Goal: Transaction & Acquisition: Book appointment/travel/reservation

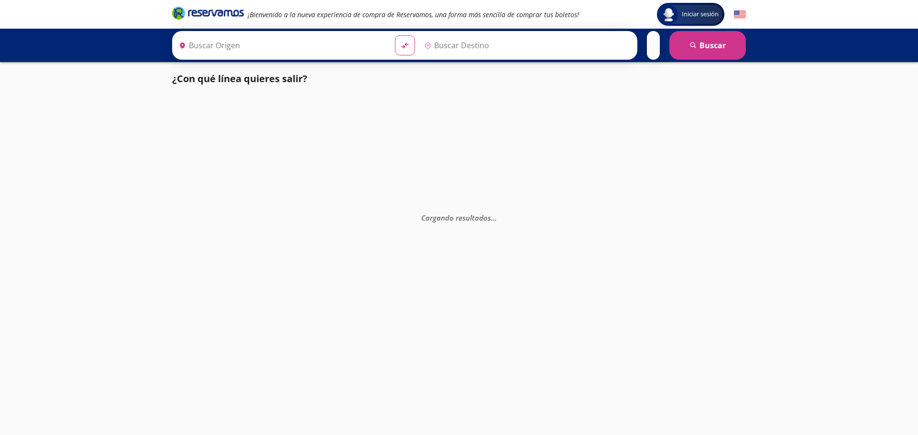
type input "[GEOGRAPHIC_DATA], [GEOGRAPHIC_DATA]"
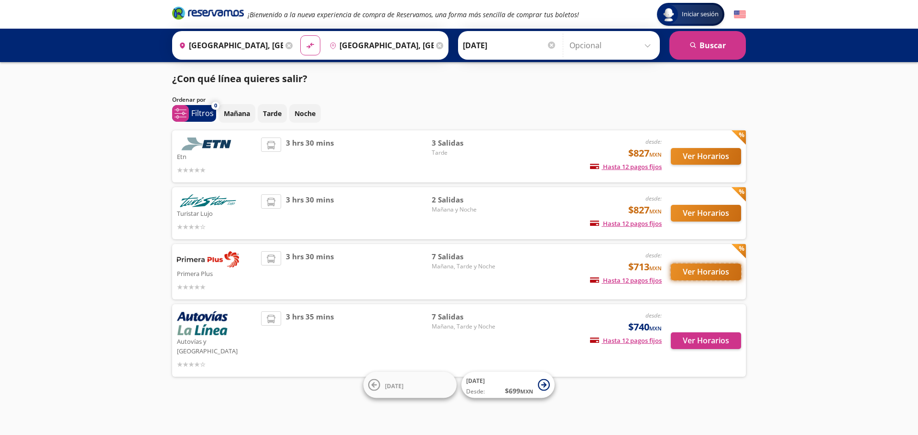
click at [701, 274] on button "Ver Horarios" at bounding box center [705, 272] width 70 height 17
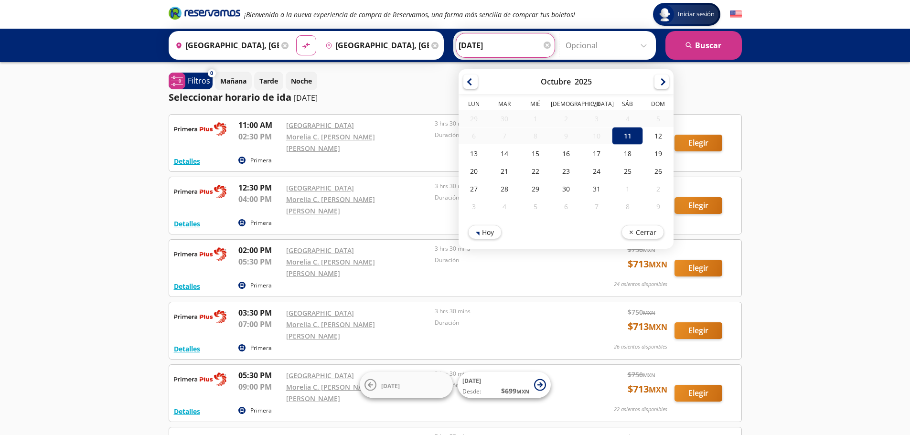
click at [479, 42] on input "[DATE]" at bounding box center [506, 45] width 94 height 24
click at [573, 46] on input "Opcional" at bounding box center [609, 45] width 86 height 24
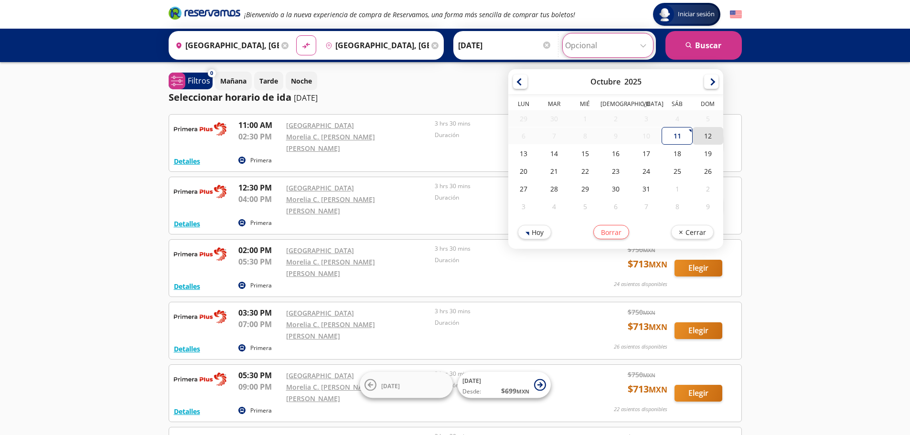
click at [713, 139] on div "12" at bounding box center [708, 136] width 31 height 18
type input "[DATE]"
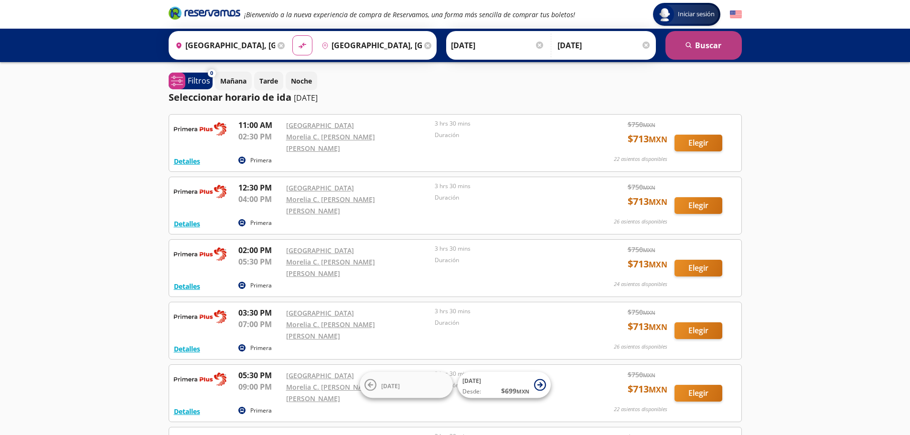
click at [686, 55] on button "search [GEOGRAPHIC_DATA]" at bounding box center [704, 45] width 76 height 29
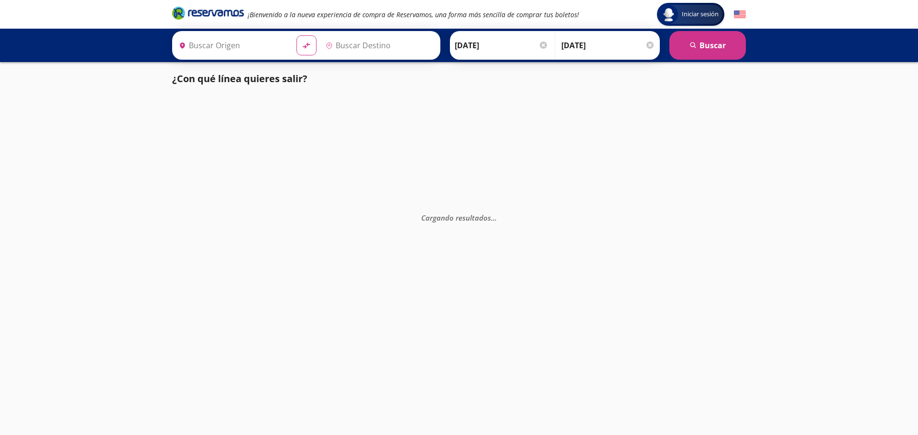
type input "[GEOGRAPHIC_DATA], [GEOGRAPHIC_DATA]"
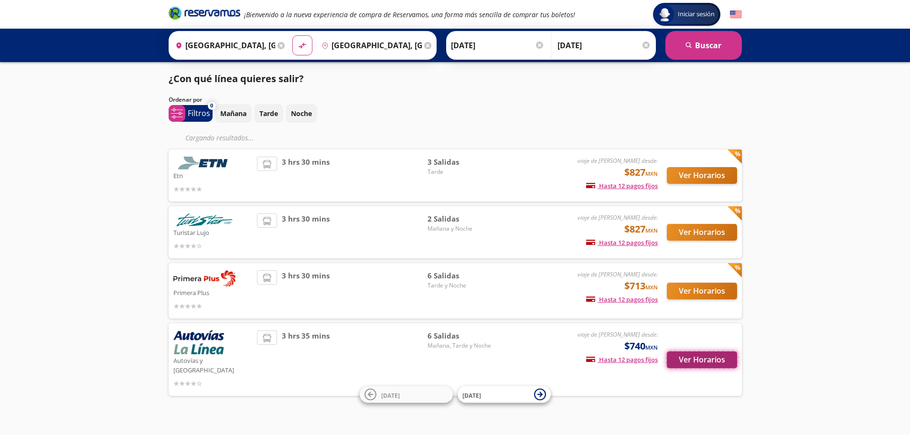
click at [685, 357] on button "Ver Horarios" at bounding box center [702, 360] width 70 height 17
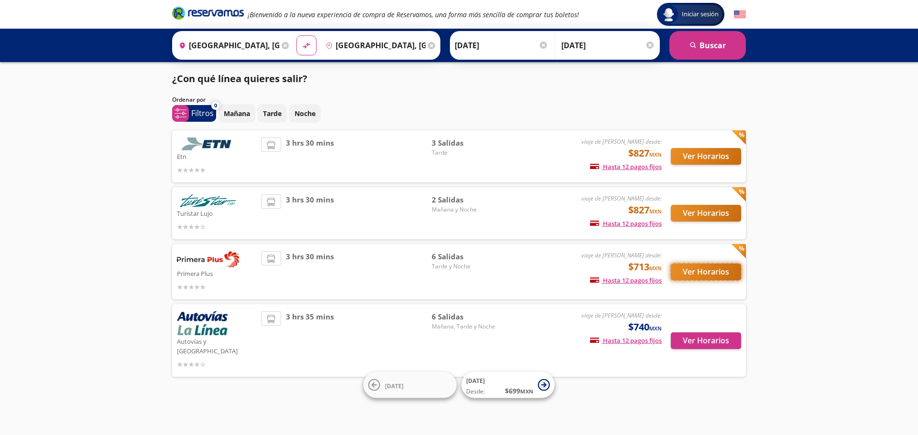
click at [698, 277] on button "Ver Horarios" at bounding box center [705, 272] width 70 height 17
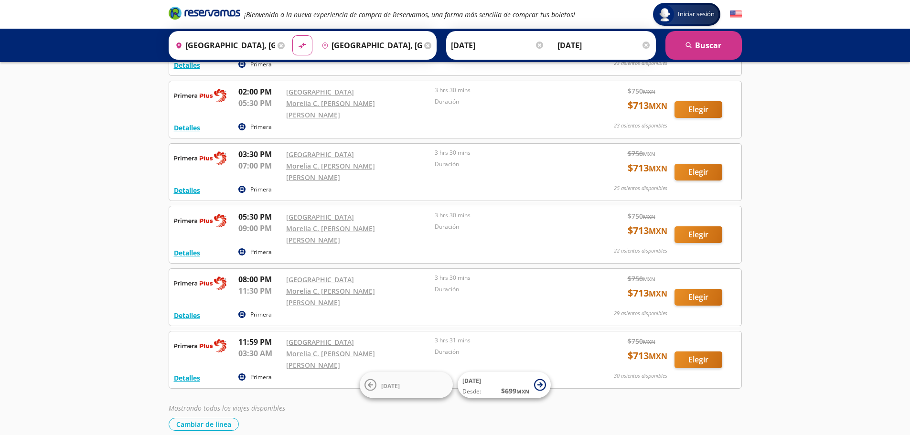
scroll to position [102, 0]
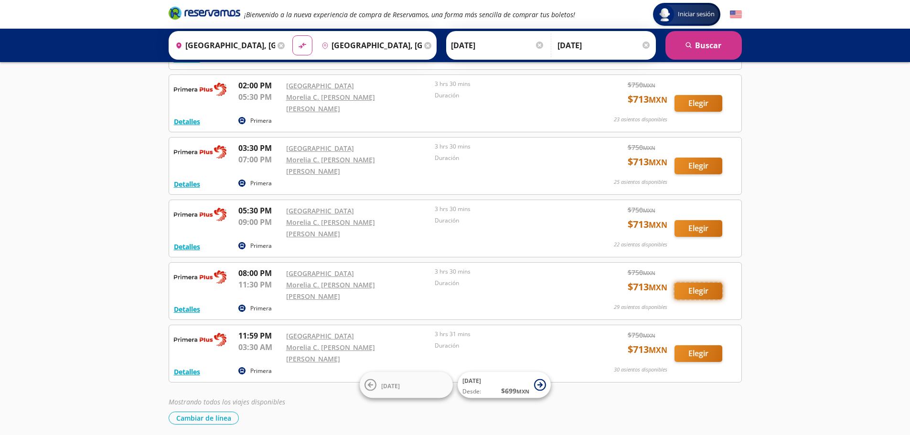
click at [681, 283] on button "Elegir" at bounding box center [699, 291] width 48 height 17
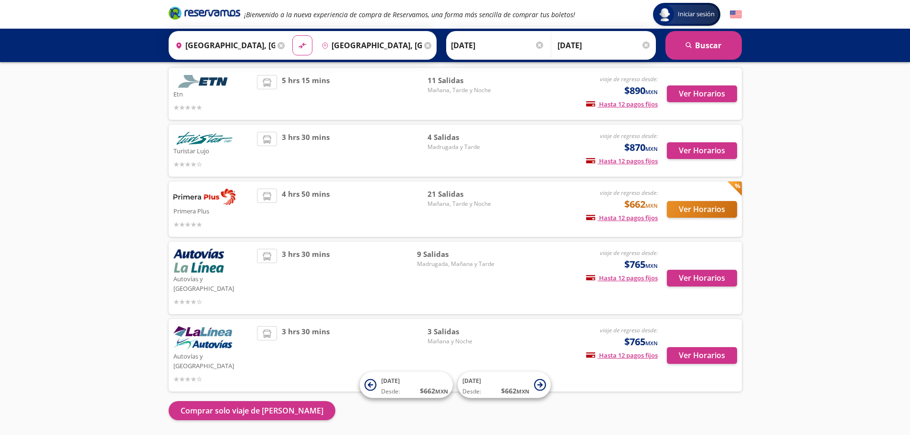
scroll to position [77, 0]
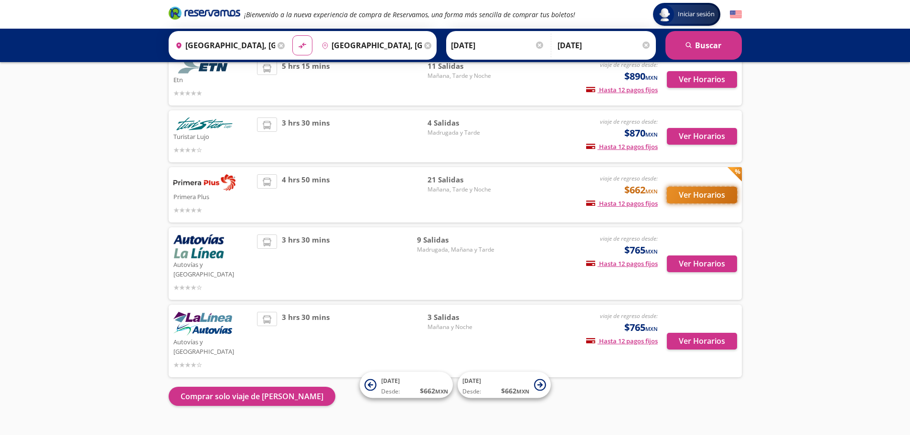
click at [700, 193] on button "Ver Horarios" at bounding box center [702, 195] width 70 height 17
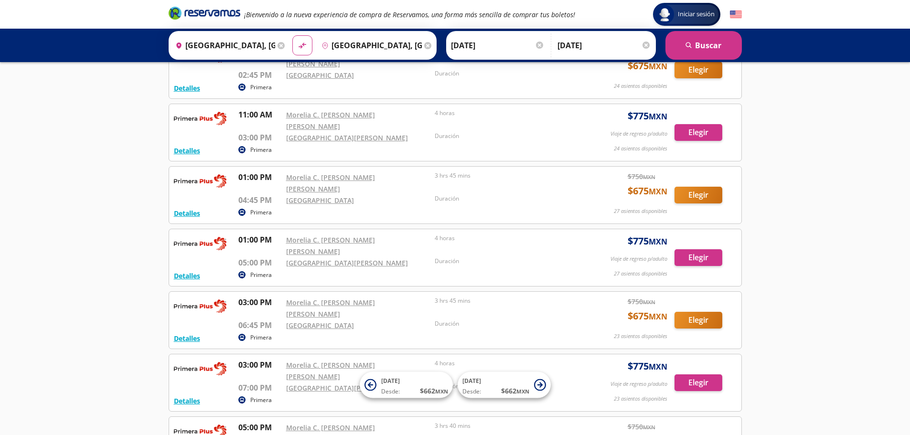
scroll to position [546, 0]
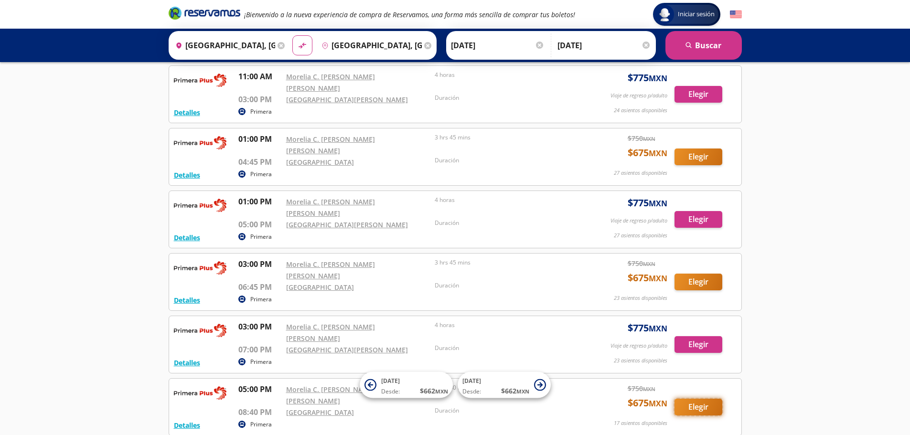
click at [707, 399] on button "Elegir" at bounding box center [699, 407] width 48 height 17
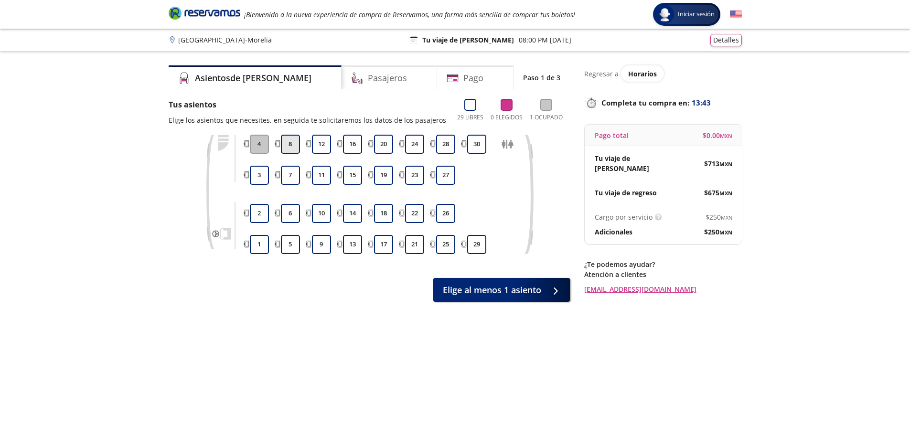
click at [293, 151] on button "8" at bounding box center [290, 144] width 19 height 19
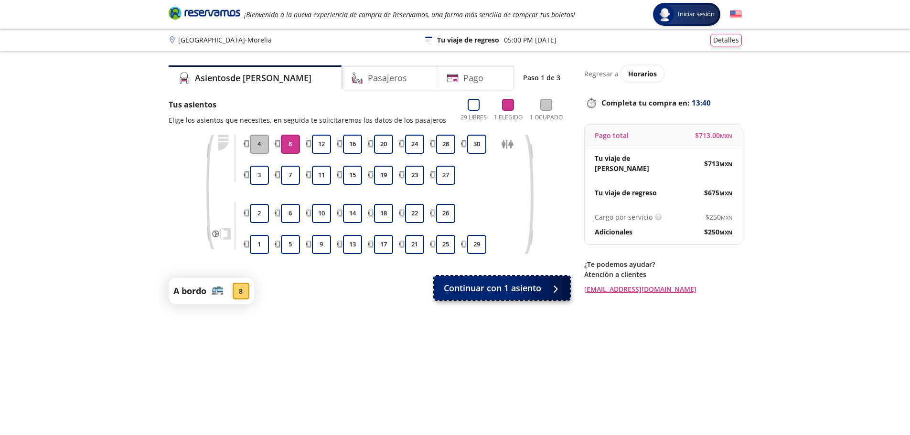
click at [498, 286] on span "Continuar con 1 asiento" at bounding box center [492, 288] width 97 height 13
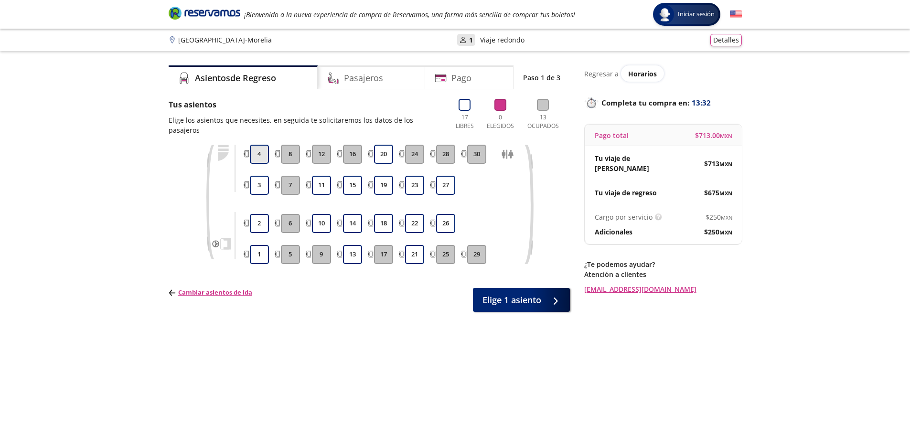
click at [254, 146] on button "4" at bounding box center [259, 154] width 19 height 19
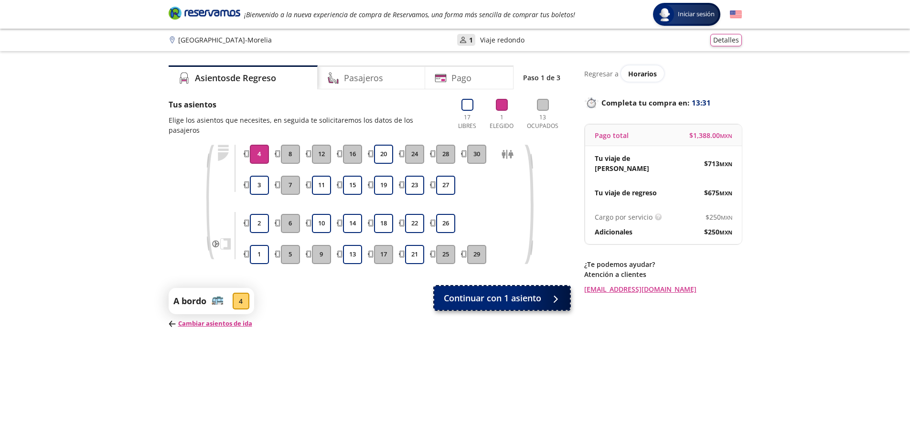
click at [508, 293] on span "Continuar con 1 asiento" at bounding box center [492, 298] width 97 height 13
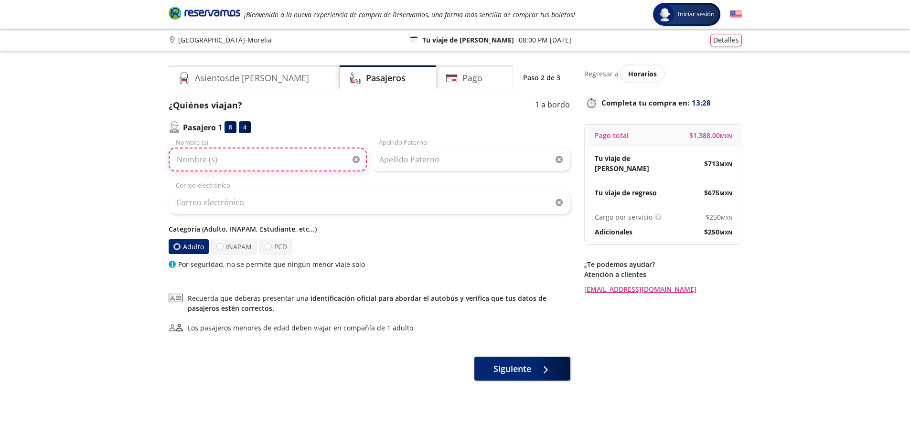
click at [244, 164] on input "Nombre (s)" at bounding box center [268, 160] width 198 height 24
type input "[PERSON_NAME]"
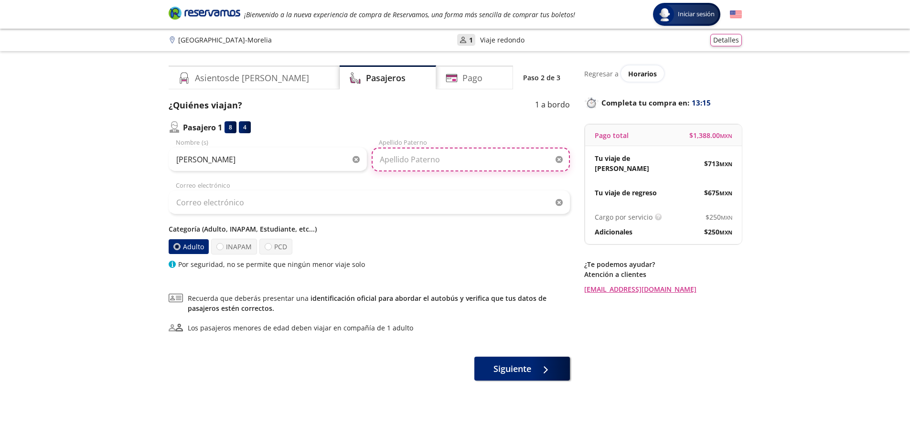
click at [466, 156] on input "Apellido Paterno" at bounding box center [471, 160] width 198 height 24
type input "s"
type input "[PERSON_NAME]"
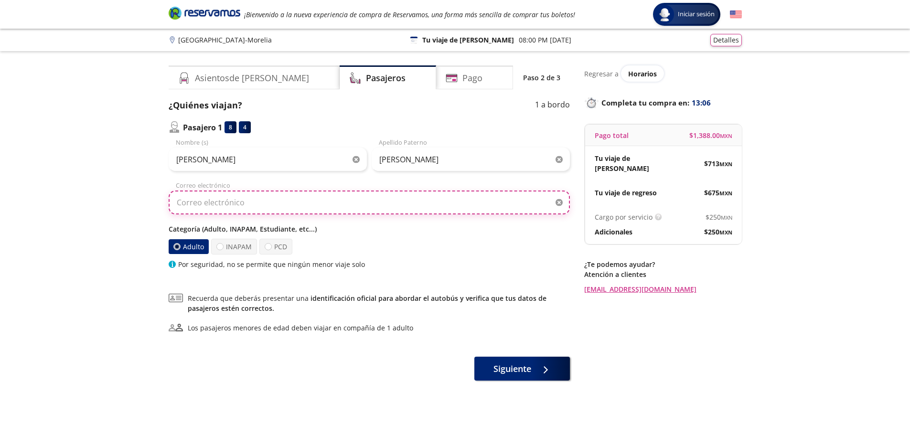
click at [392, 200] on input "Correo electrónico" at bounding box center [369, 203] width 401 height 24
type input "[EMAIL_ADDRESS][DOMAIN_NAME]"
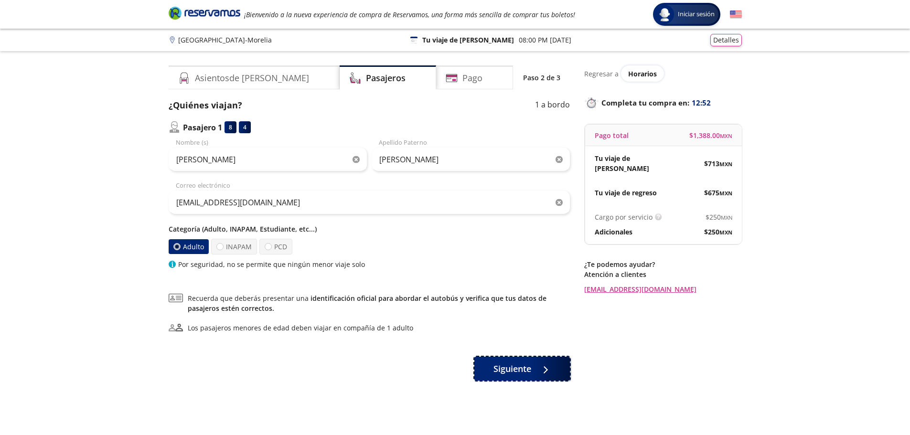
click at [512, 363] on span "Siguiente" at bounding box center [513, 369] width 38 height 13
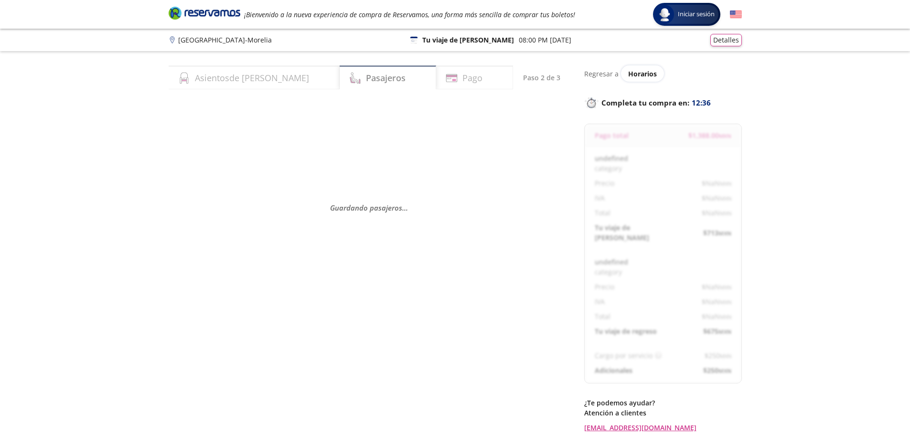
select select "MX"
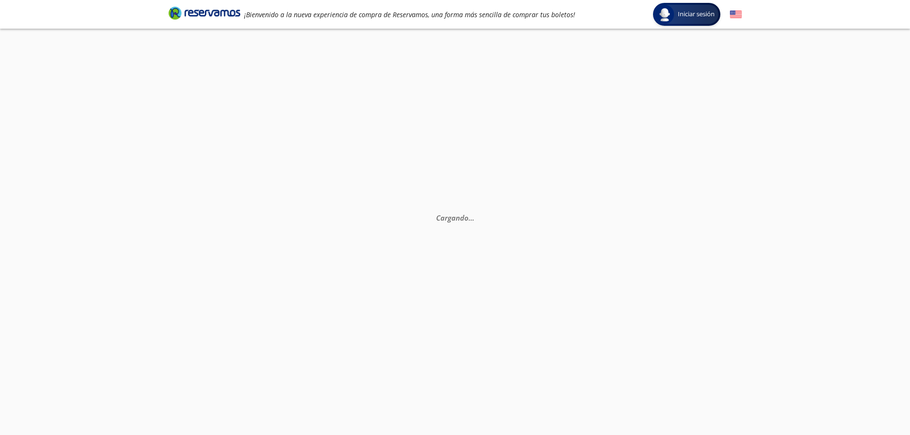
scroll to position [67, 0]
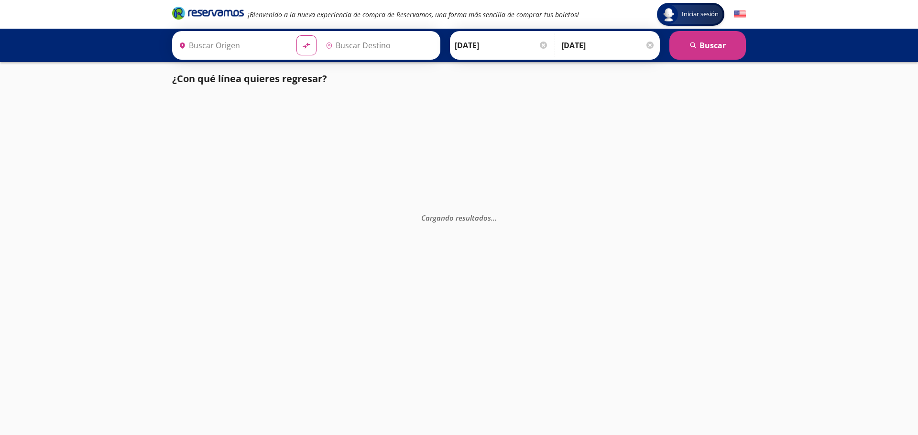
type input "[GEOGRAPHIC_DATA], [GEOGRAPHIC_DATA]"
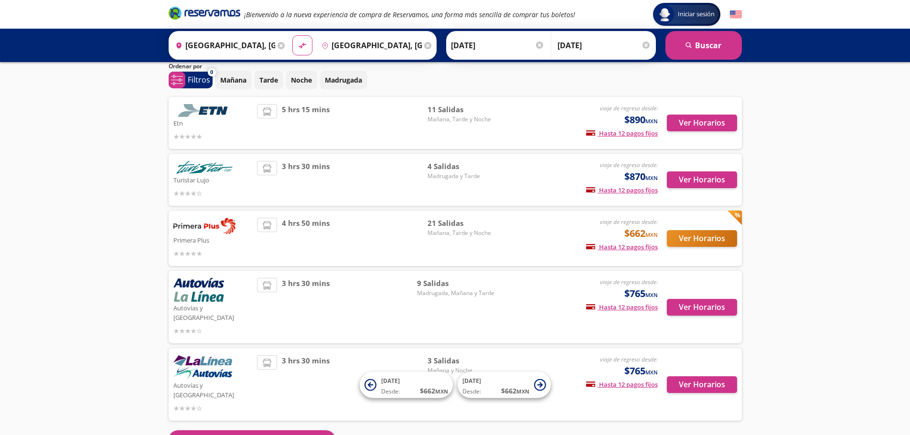
scroll to position [77, 0]
